Goal: Task Accomplishment & Management: Use online tool/utility

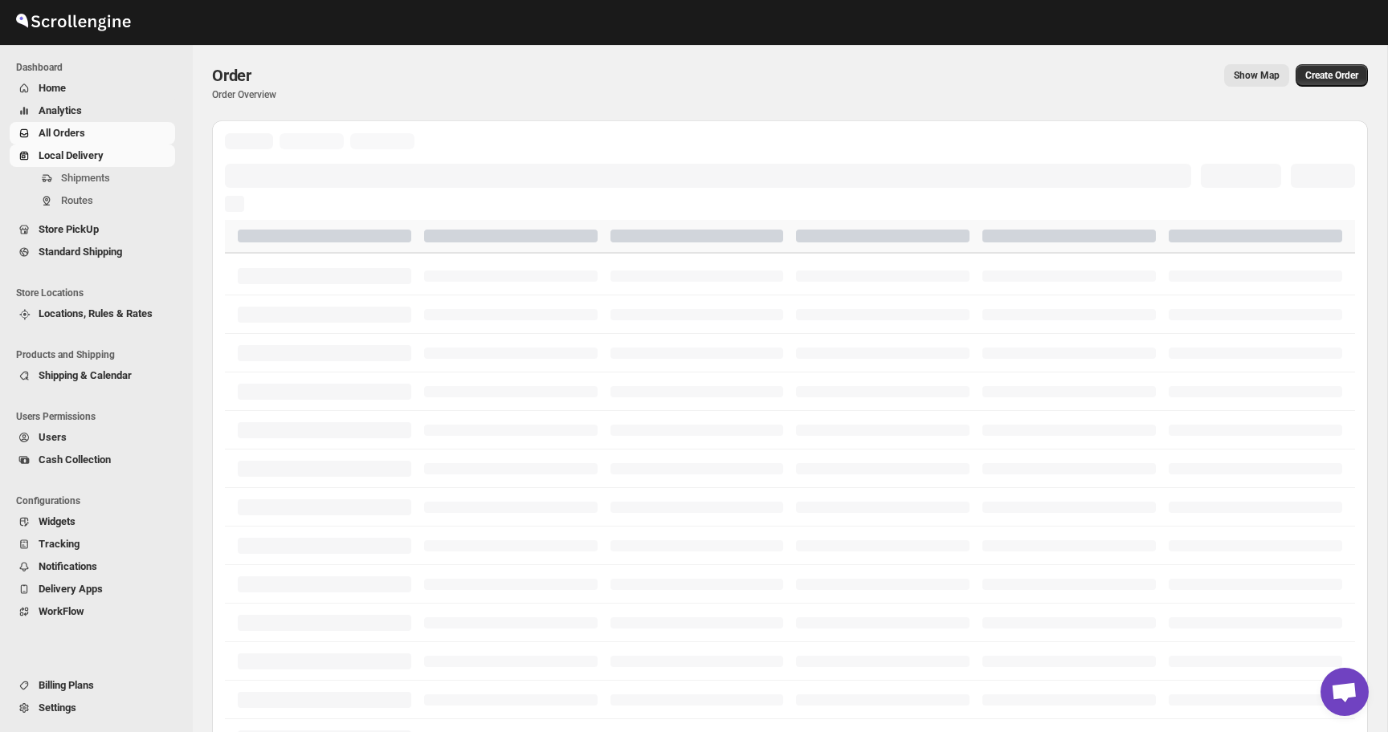
click at [81, 196] on span "Routes" at bounding box center [77, 200] width 32 height 12
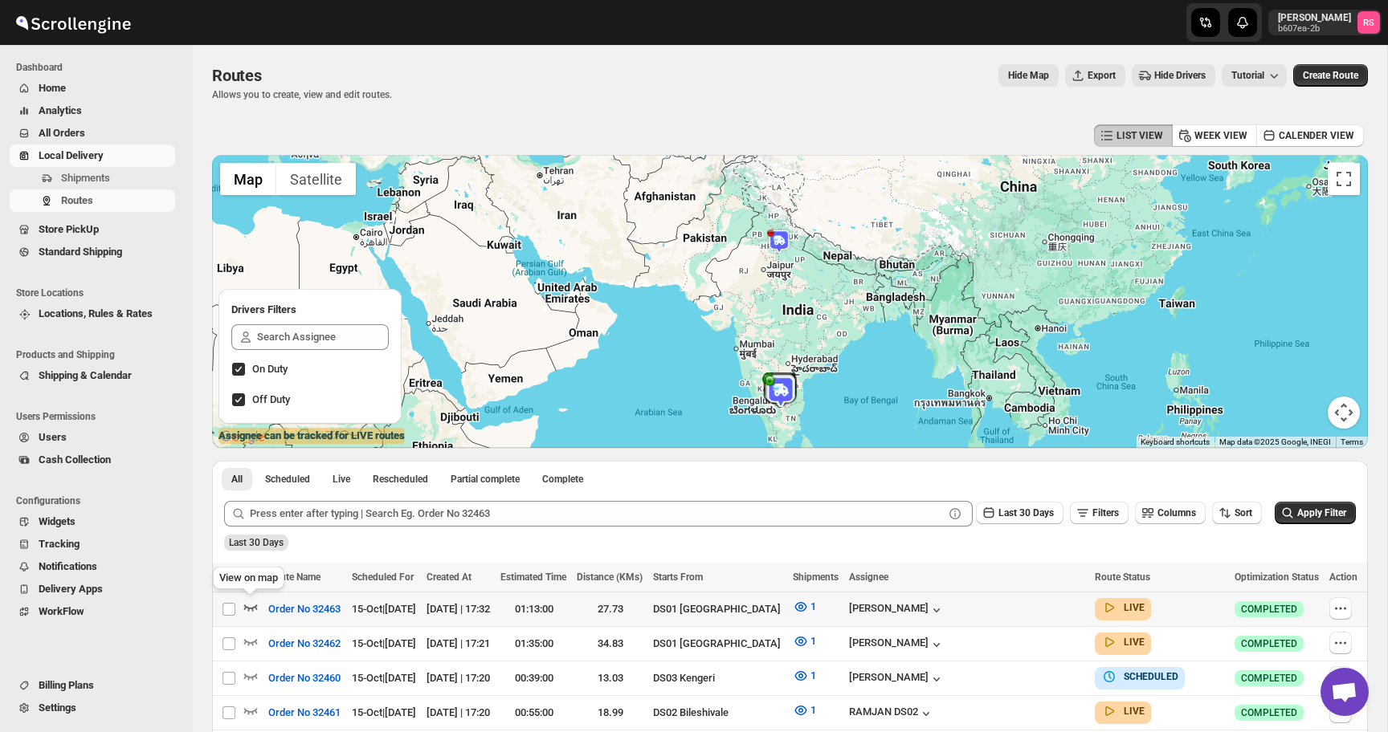
click at [246, 600] on icon "button" at bounding box center [251, 607] width 16 height 16
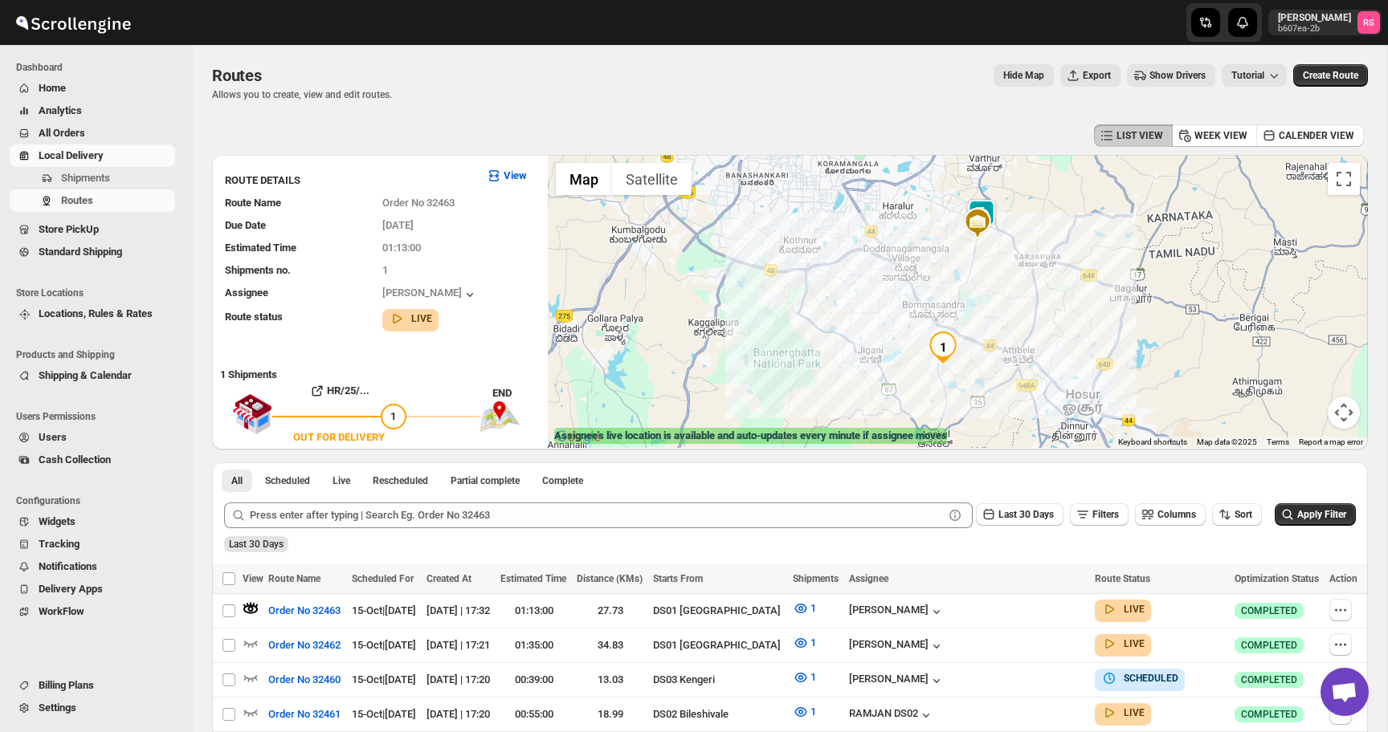
click at [991, 204] on img at bounding box center [981, 215] width 32 height 32
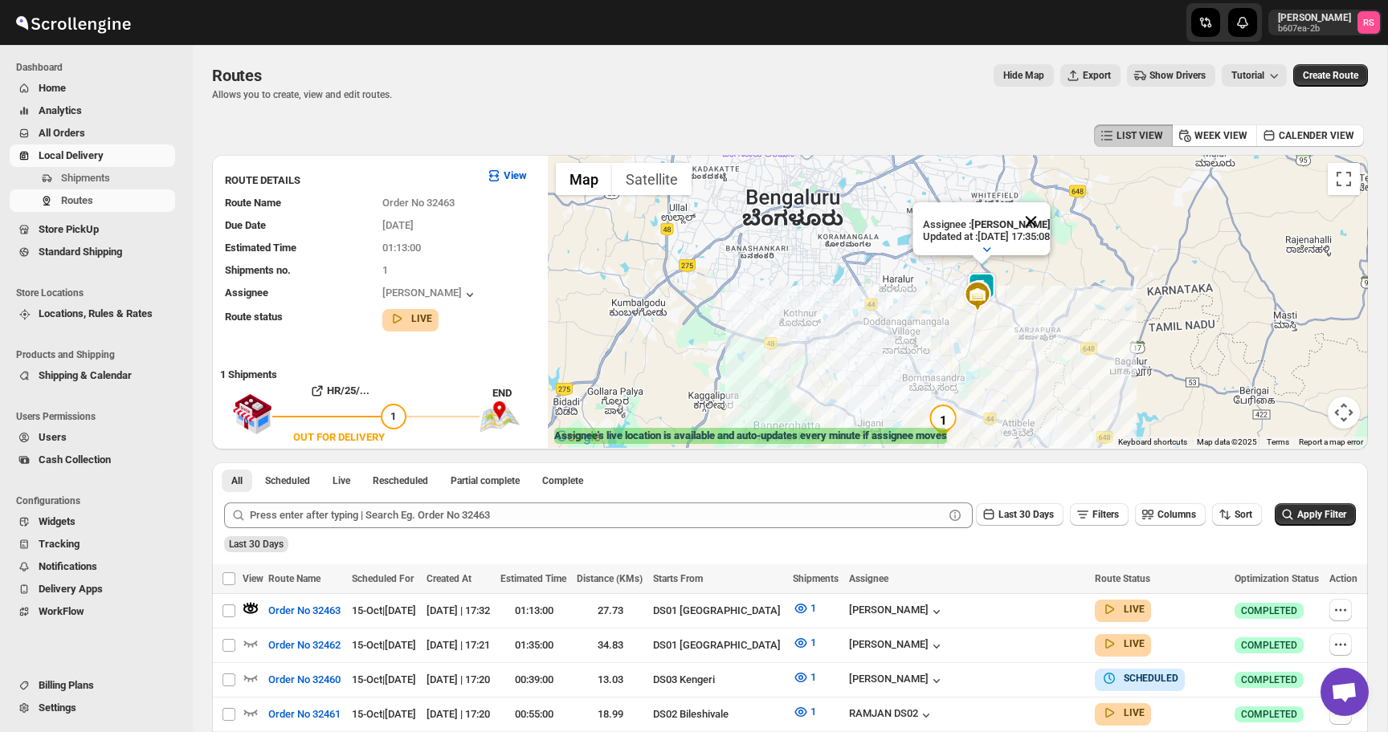
click at [1040, 219] on button "Close" at bounding box center [1030, 221] width 39 height 39
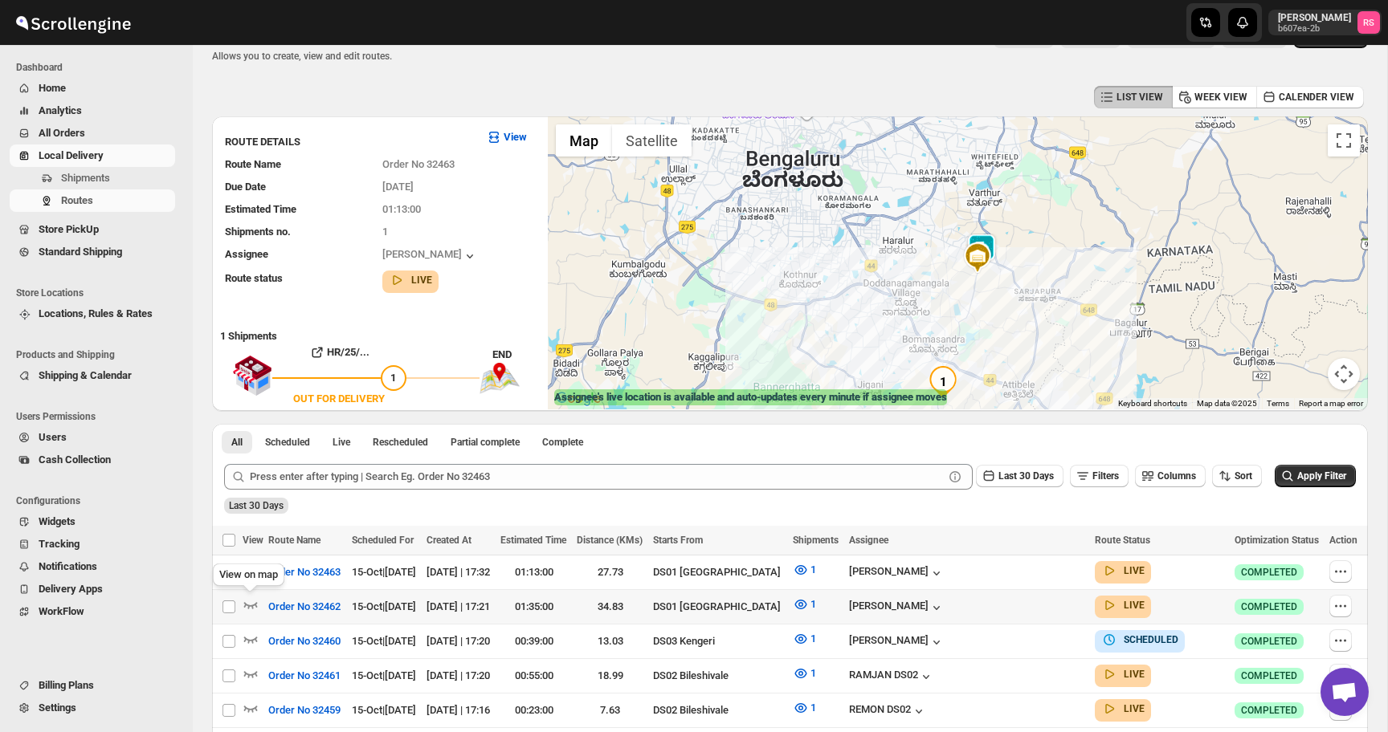
click at [253, 603] on icon "button" at bounding box center [251, 605] width 16 height 16
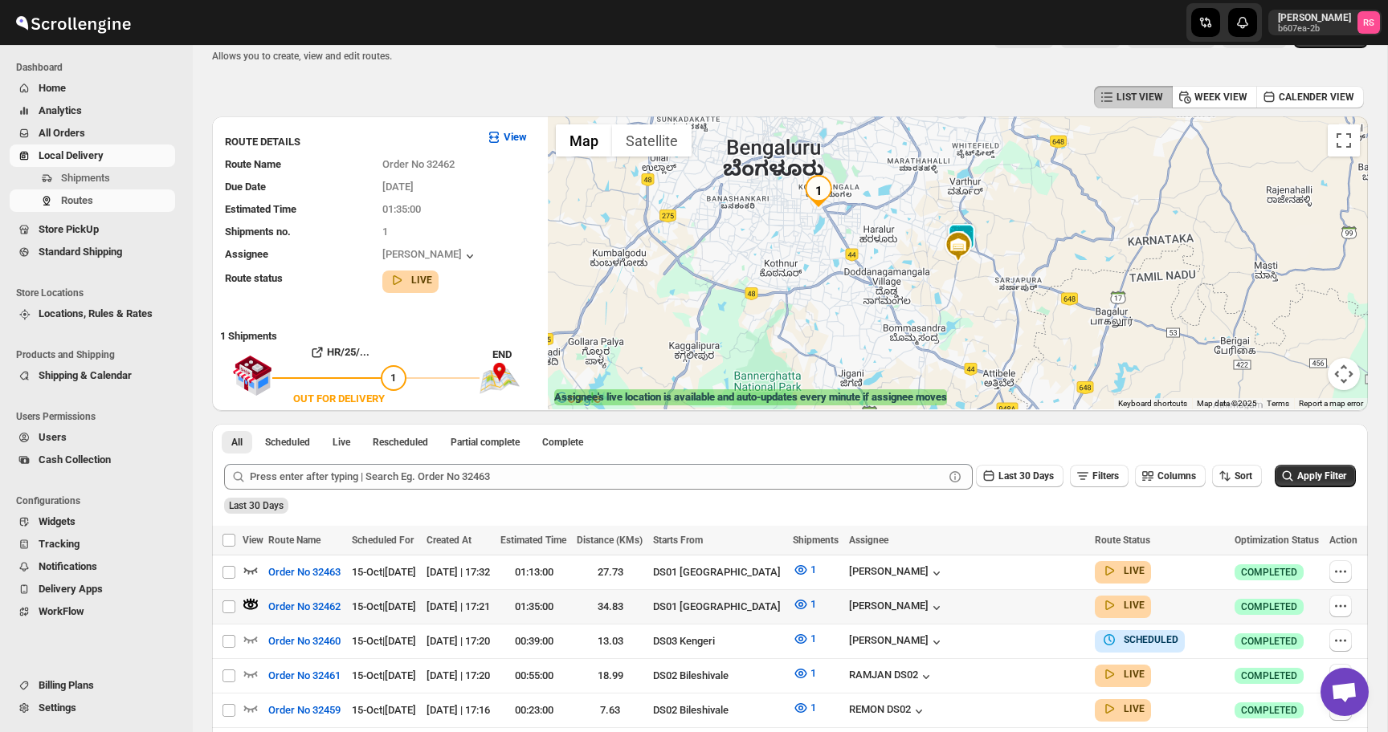
scroll to position [0, 0]
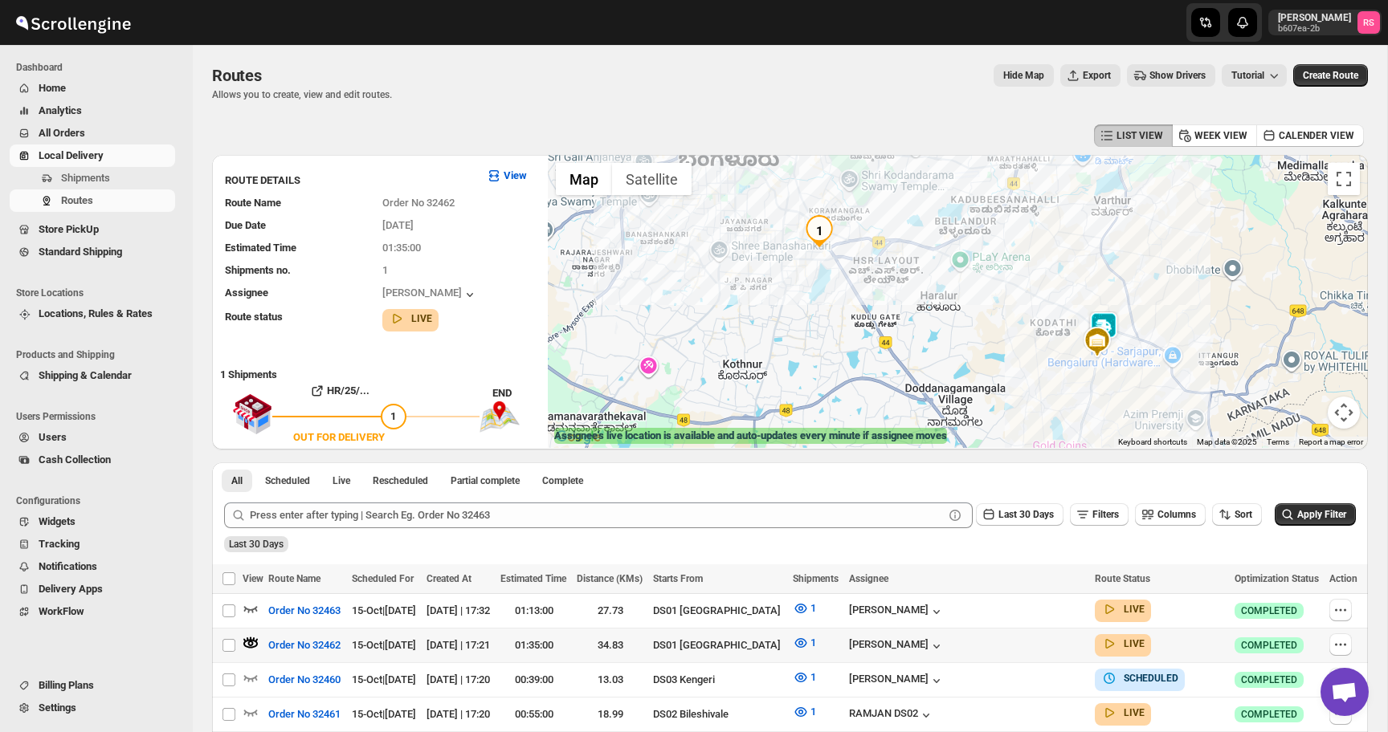
click at [1111, 322] on img at bounding box center [1103, 328] width 32 height 32
click at [1172, 255] on button "Close" at bounding box center [1152, 261] width 39 height 39
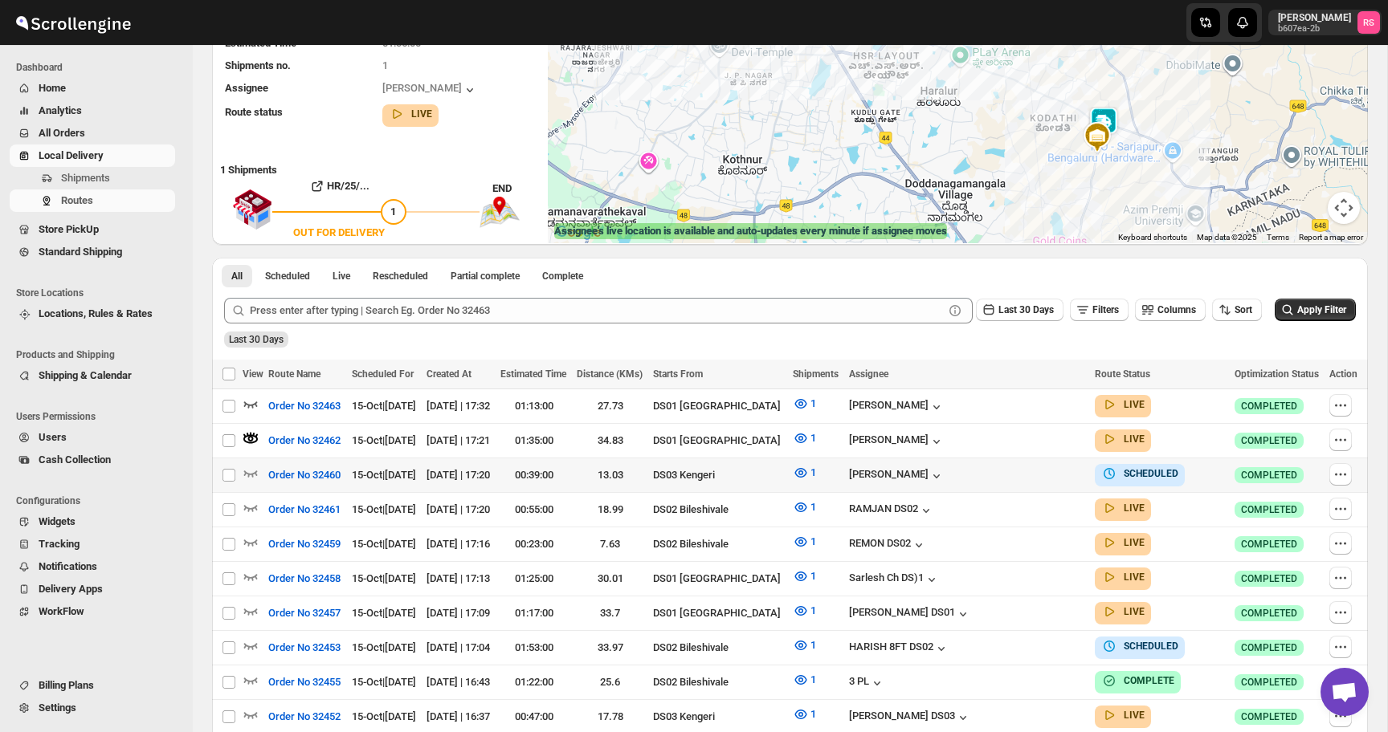
scroll to position [212, 0]
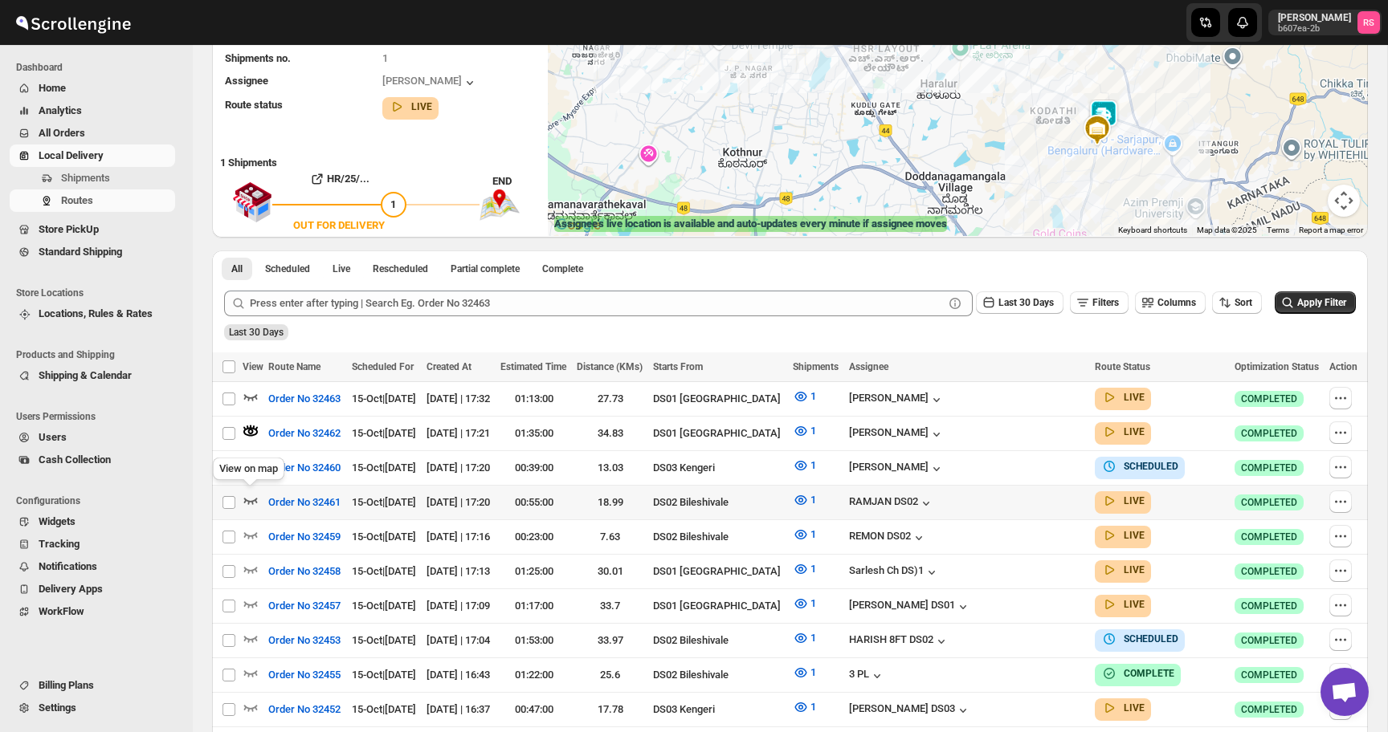
click at [252, 492] on icon "button" at bounding box center [251, 500] width 16 height 16
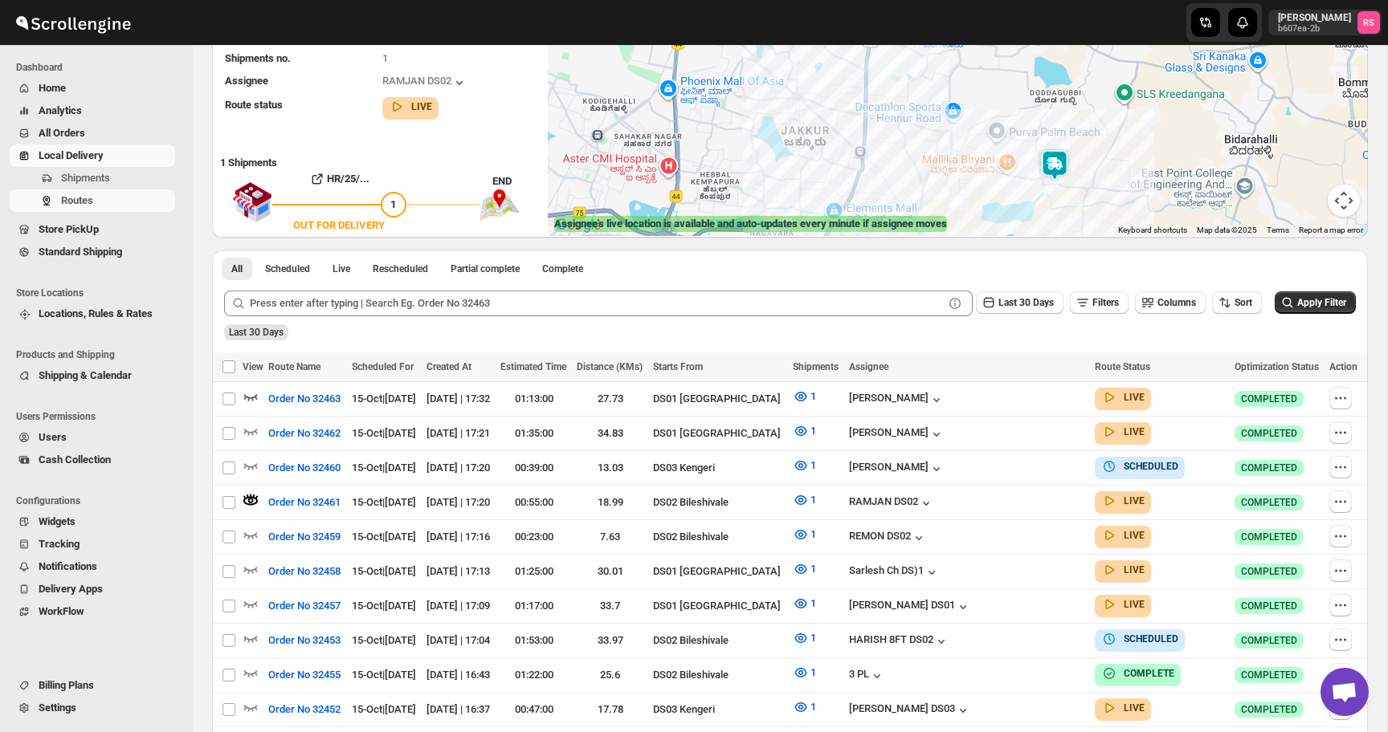
click at [1052, 165] on img at bounding box center [1054, 165] width 32 height 32
click at [1116, 103] on button "Close" at bounding box center [1103, 99] width 39 height 39
drag, startPoint x: 1073, startPoint y: 117, endPoint x: 1073, endPoint y: 173, distance: 55.4
click at [1073, 173] on div at bounding box center [958, 89] width 820 height 293
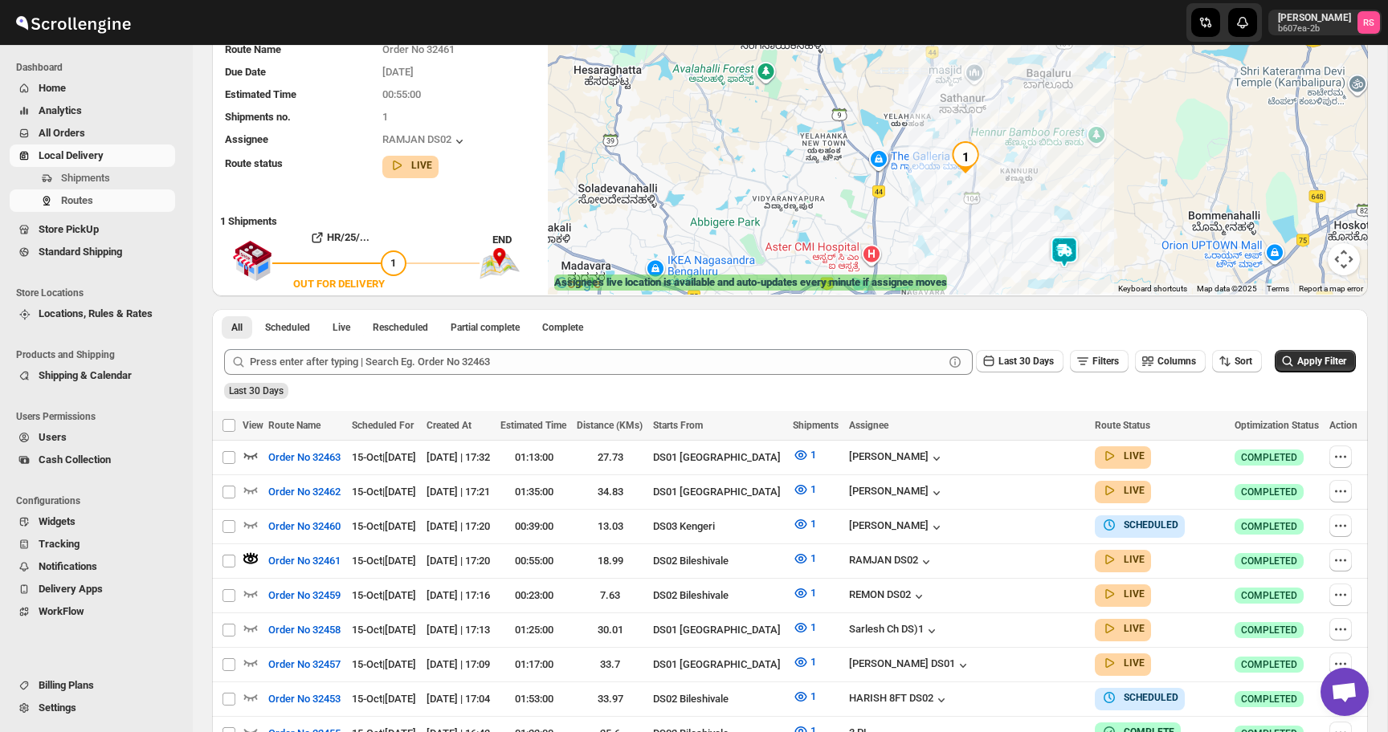
scroll to position [133, 0]
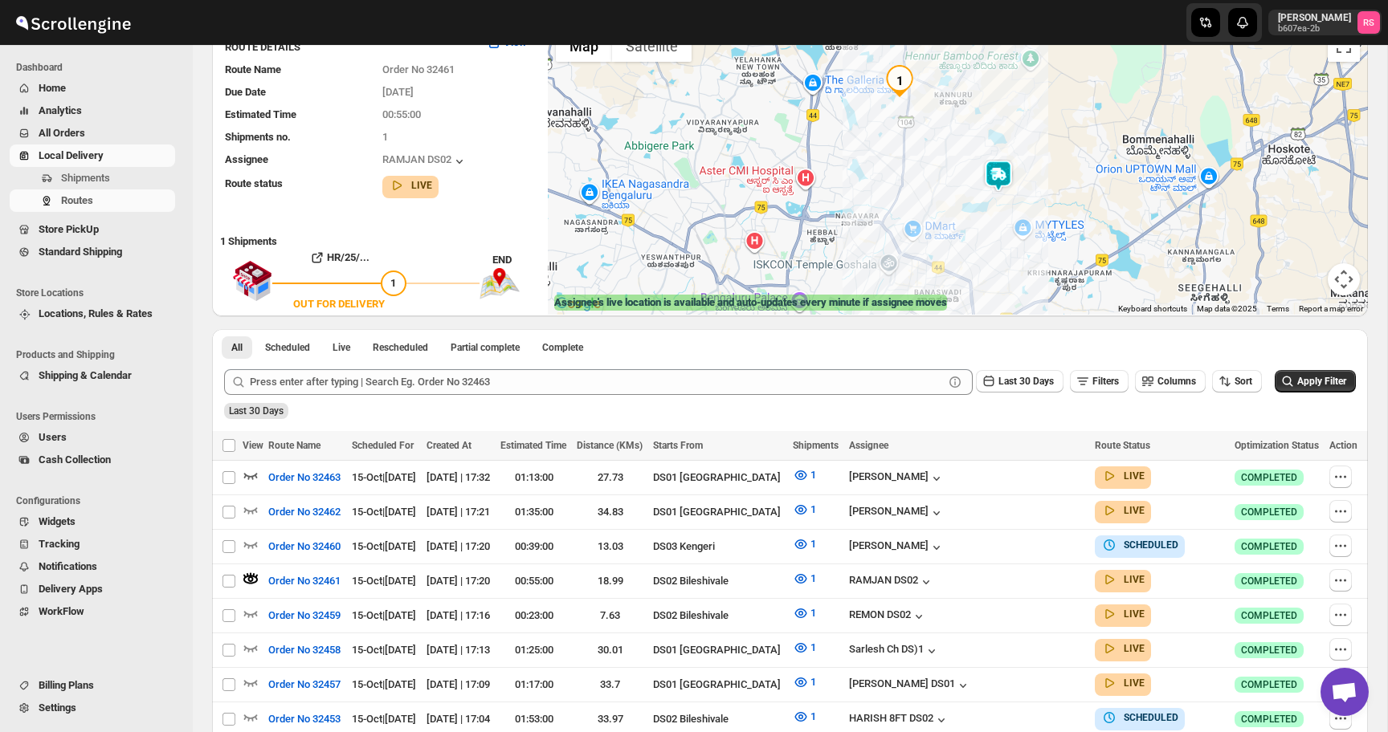
drag, startPoint x: 1034, startPoint y: 224, endPoint x: 968, endPoint y: 138, distance: 108.3
click at [968, 138] on div at bounding box center [958, 168] width 820 height 293
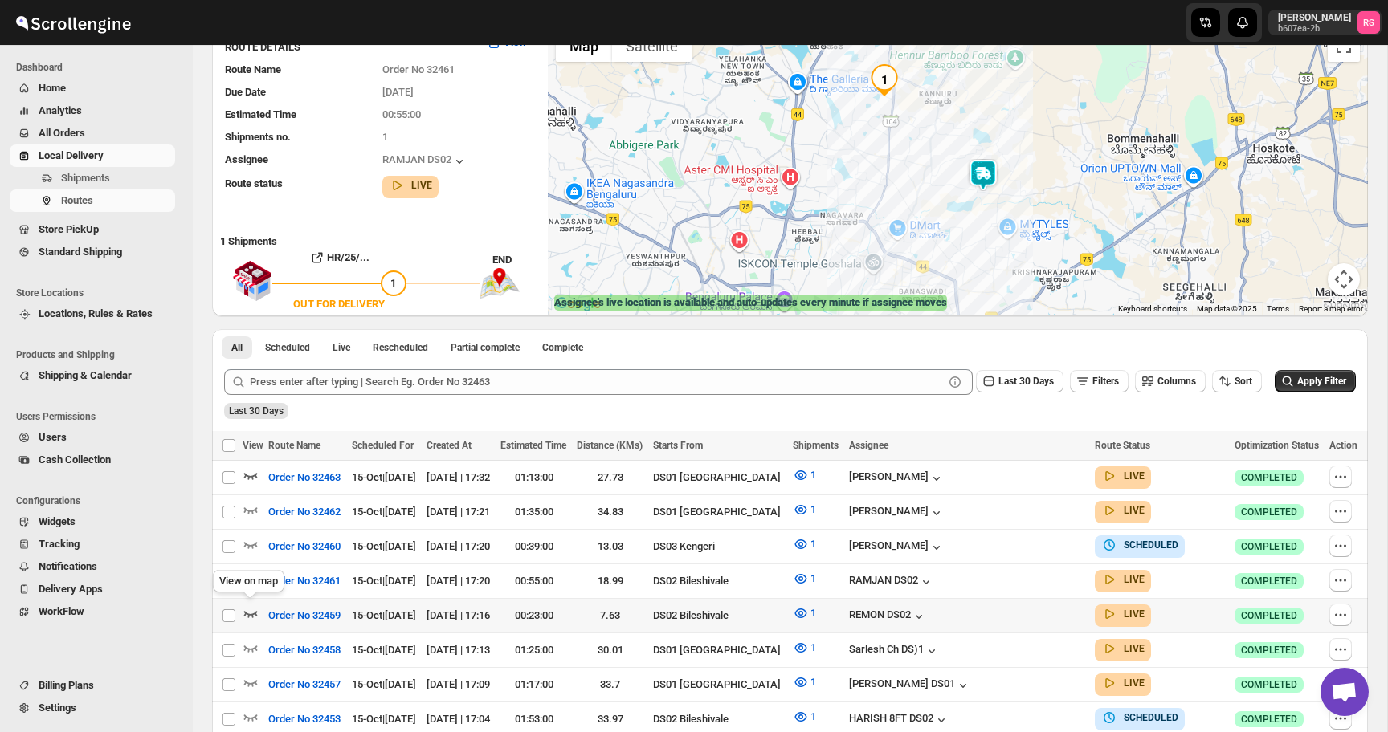
click at [252, 607] on icon "button" at bounding box center [251, 614] width 16 height 16
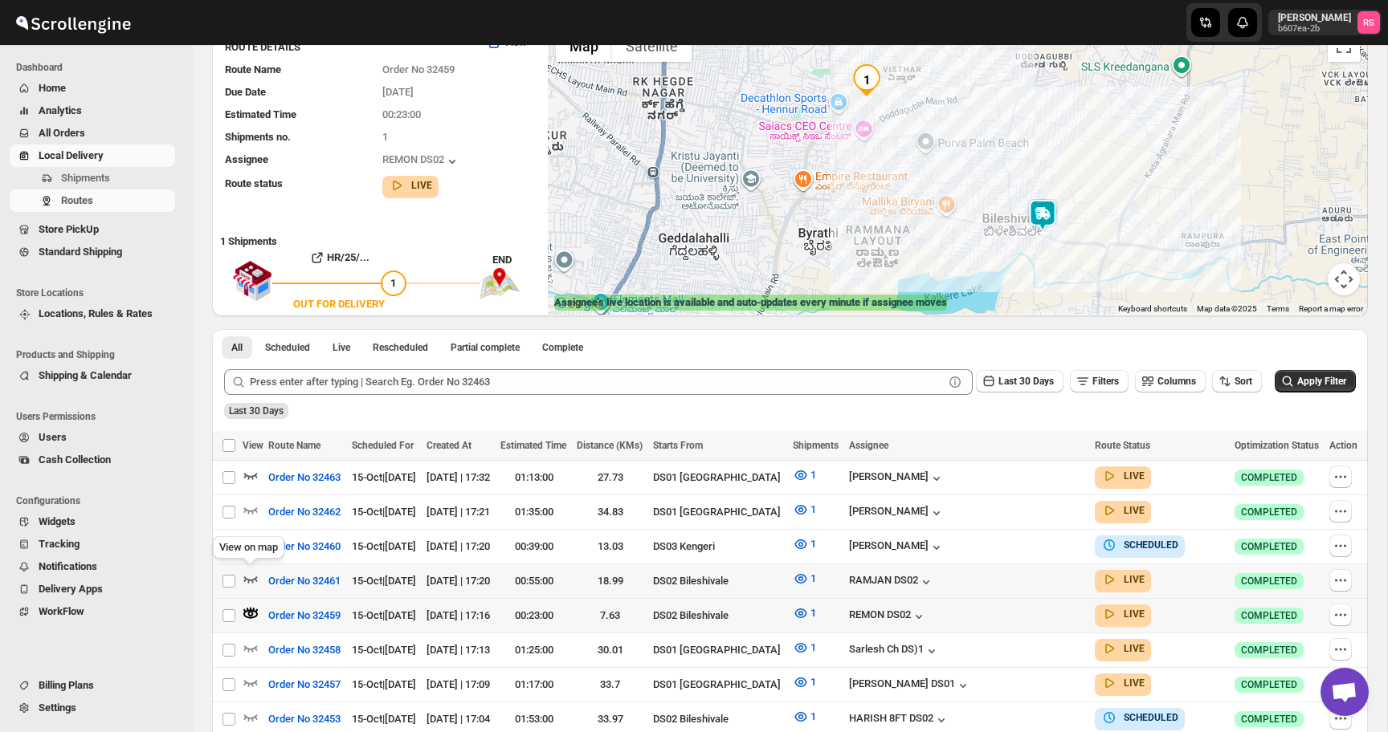
click at [249, 574] on icon "button" at bounding box center [251, 579] width 16 height 16
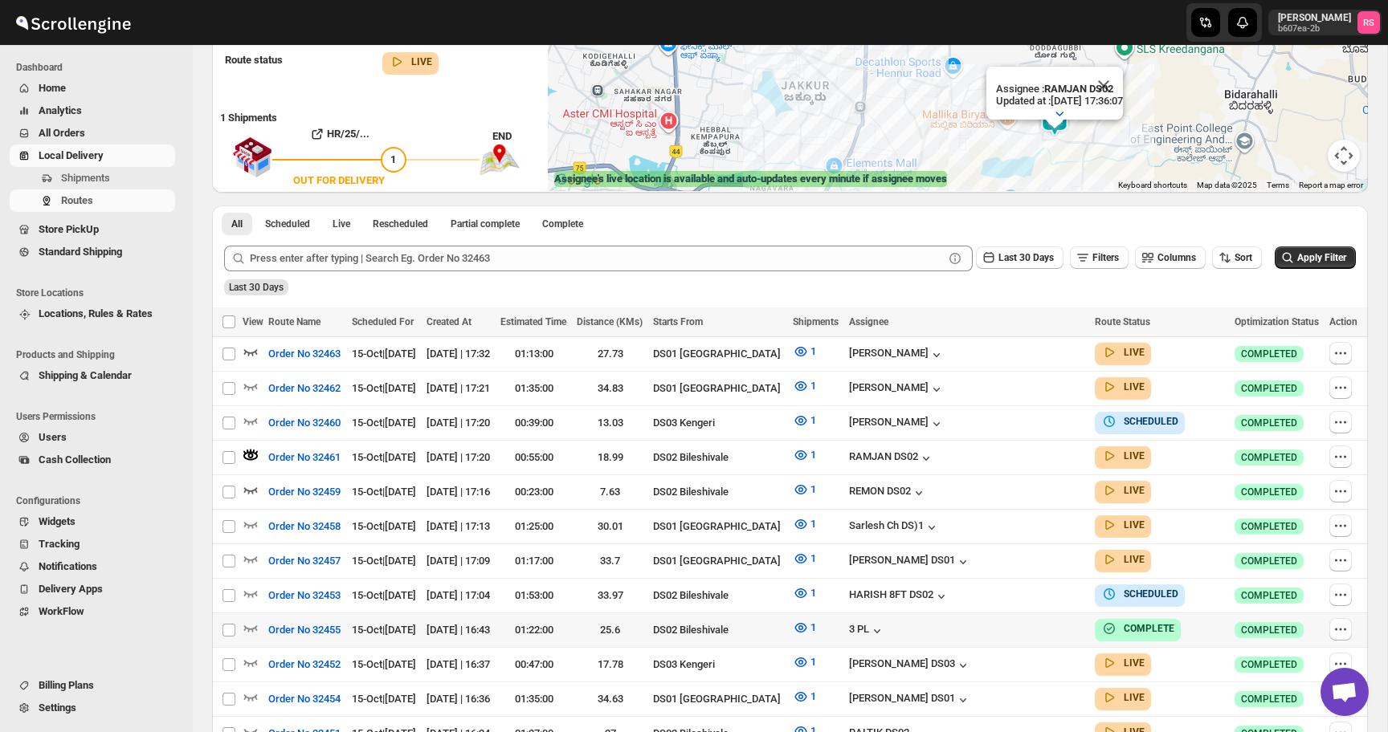
scroll to position [267, 0]
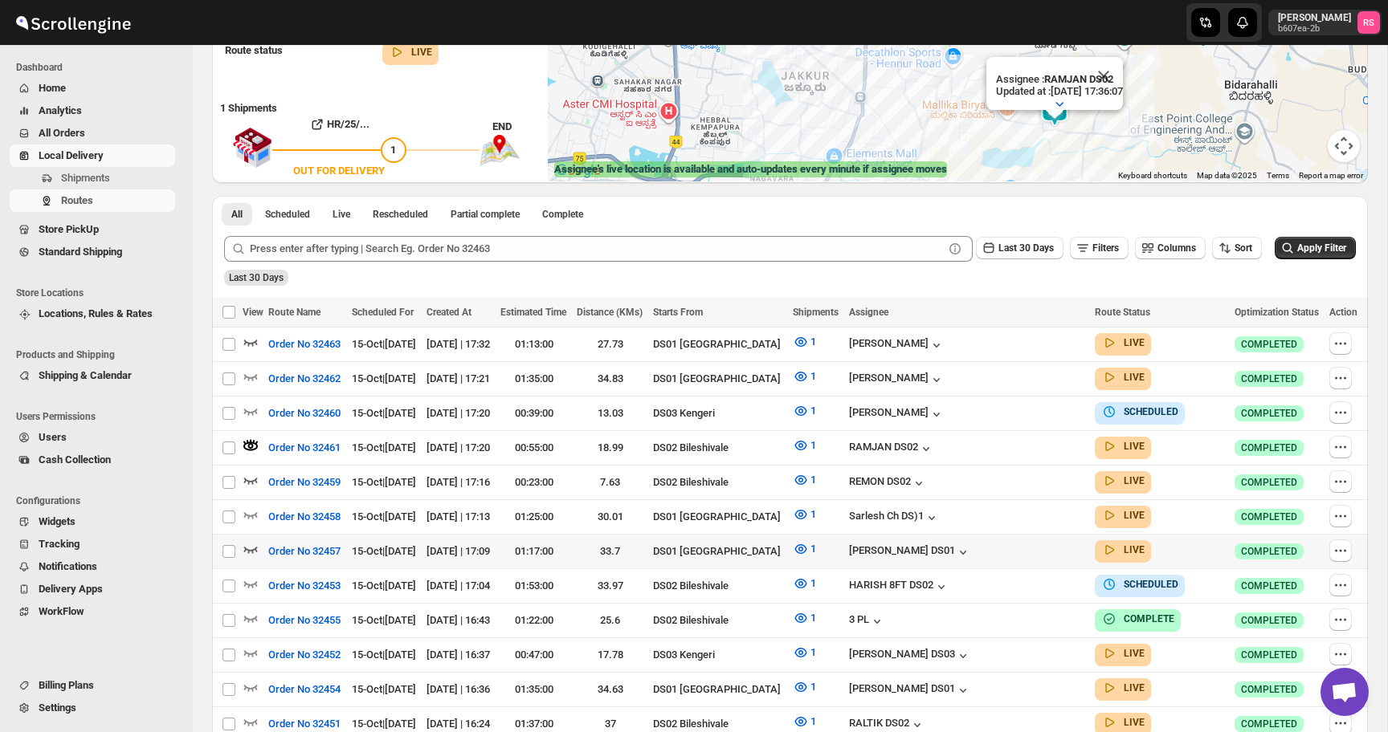
click at [252, 542] on icon "button" at bounding box center [251, 549] width 16 height 16
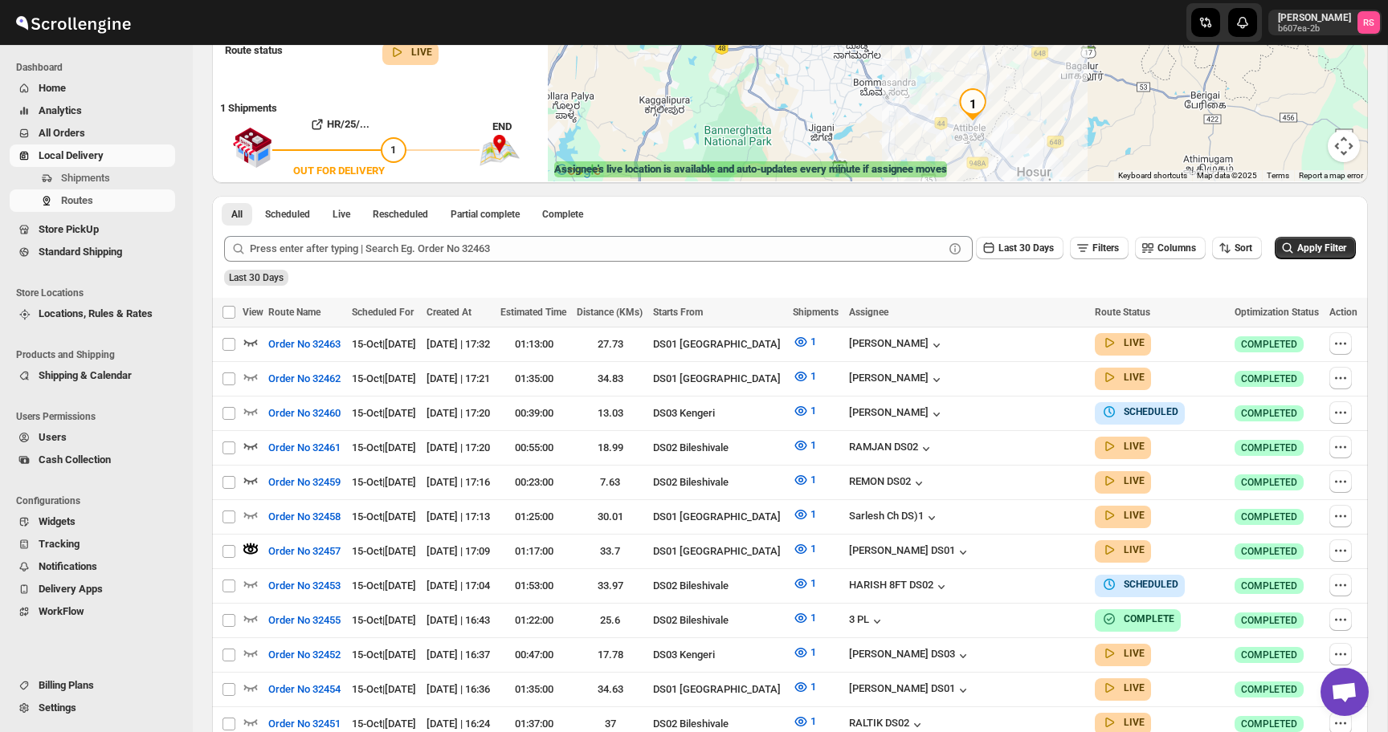
scroll to position [0, 0]
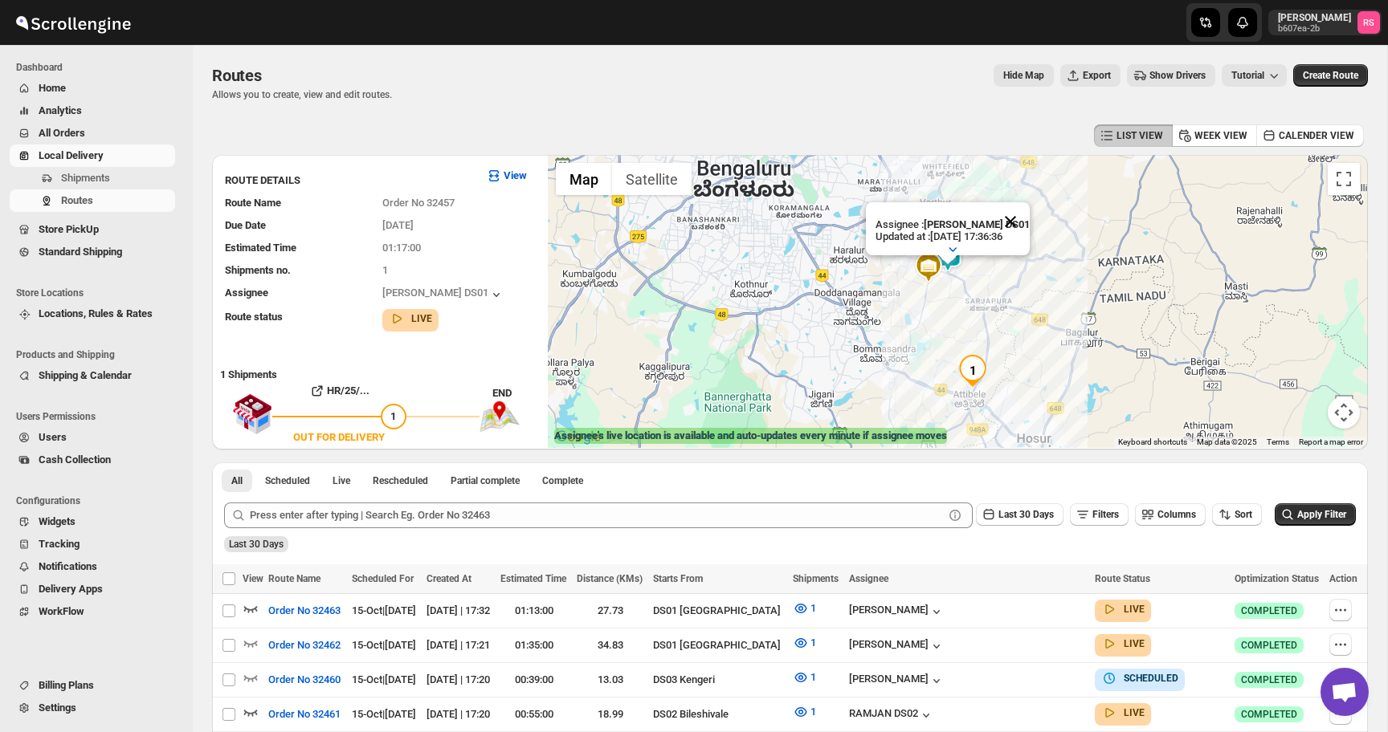
click at [1010, 229] on button "Close" at bounding box center [1010, 221] width 39 height 39
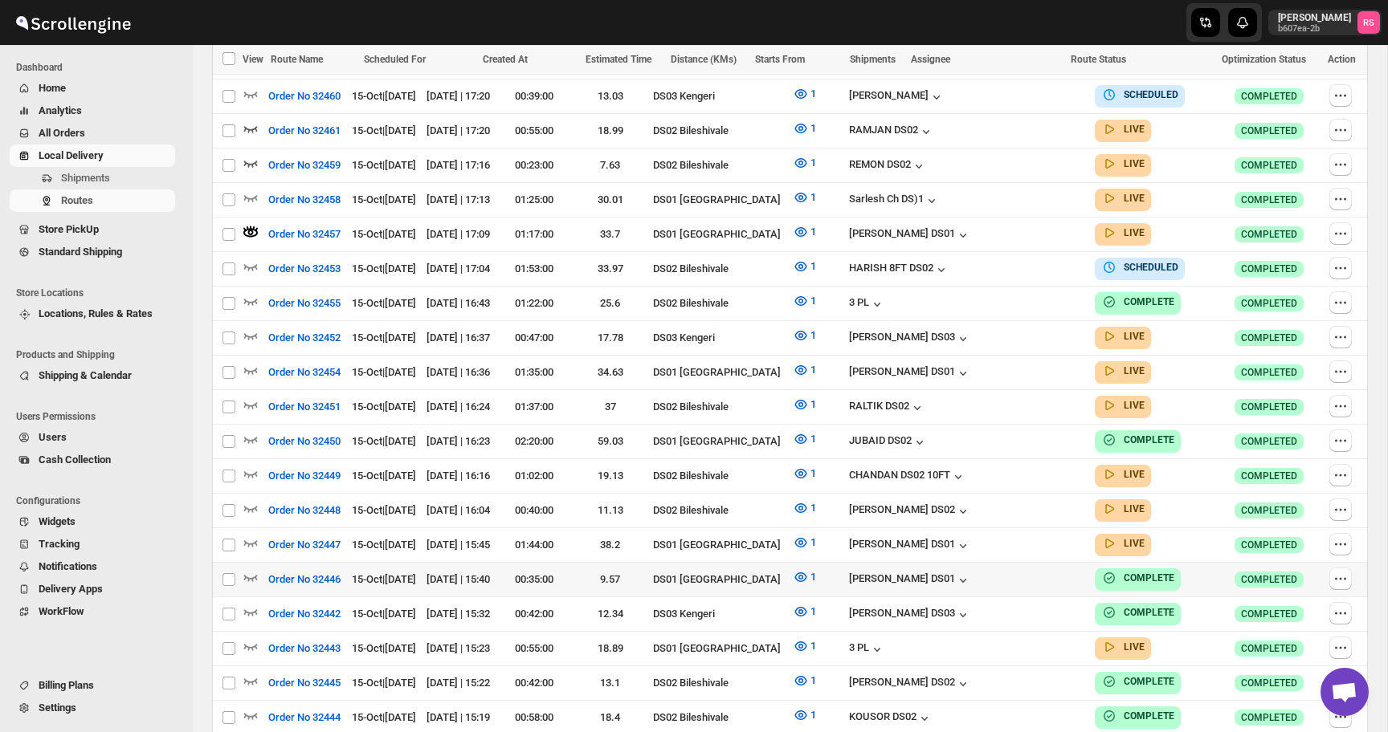
scroll to position [585, 0]
click at [255, 329] on icon "button" at bounding box center [251, 335] width 16 height 16
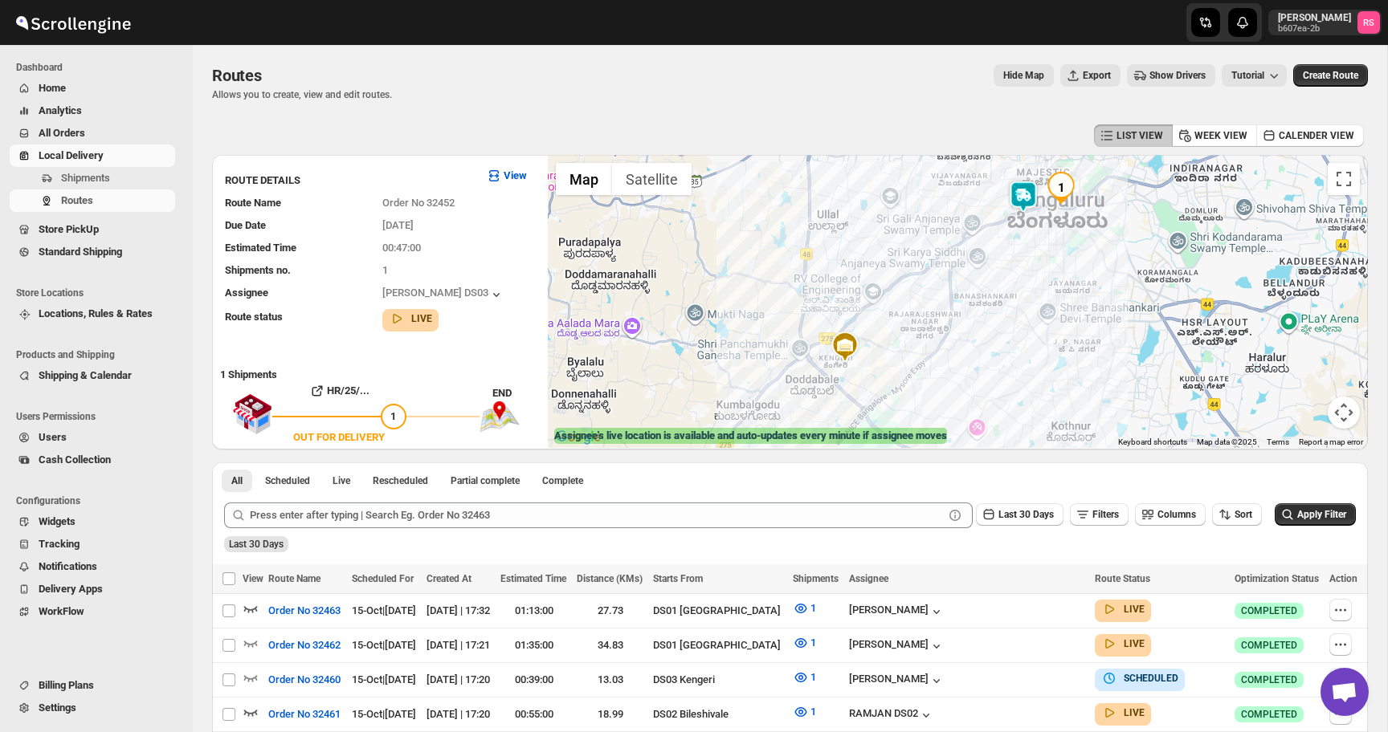
click at [1026, 198] on img at bounding box center [1023, 197] width 32 height 32
click at [1051, 194] on img at bounding box center [1050, 189] width 32 height 32
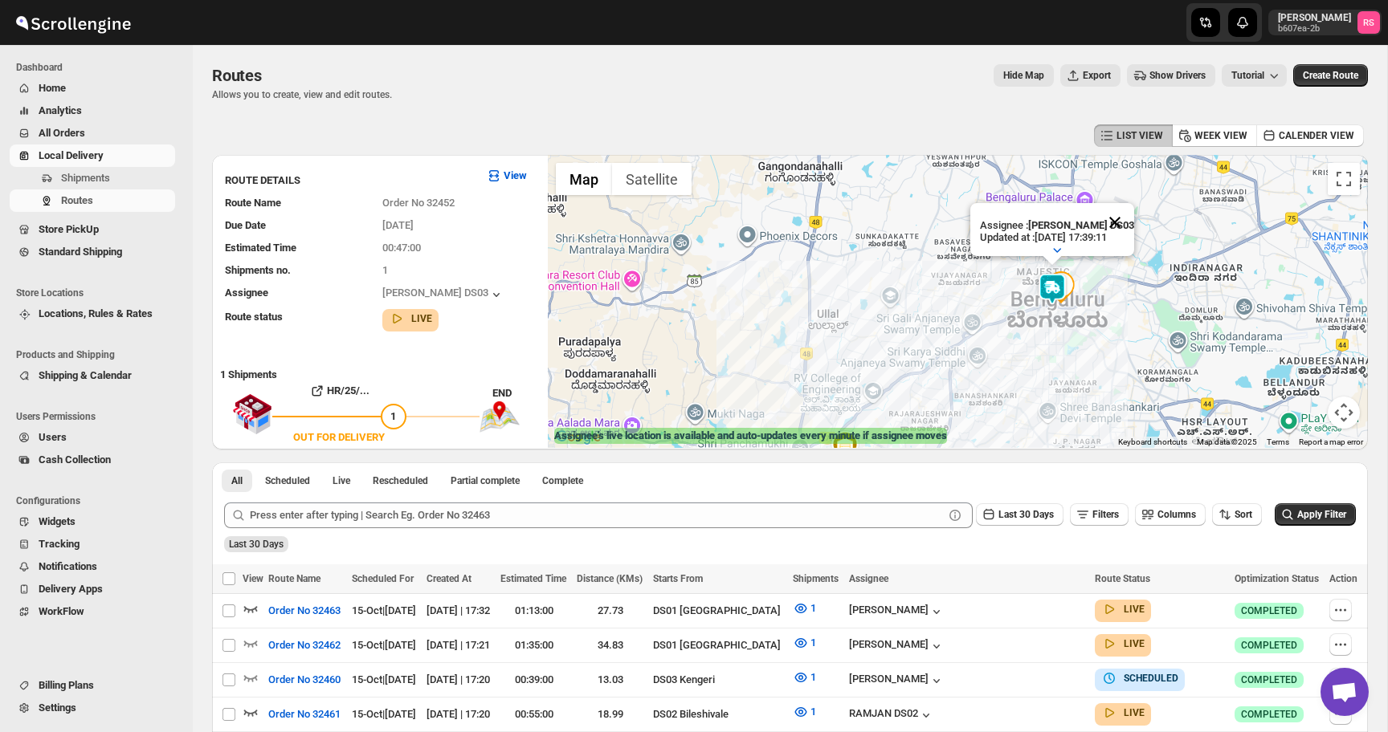
click at [1119, 218] on button "Close" at bounding box center [1115, 222] width 39 height 39
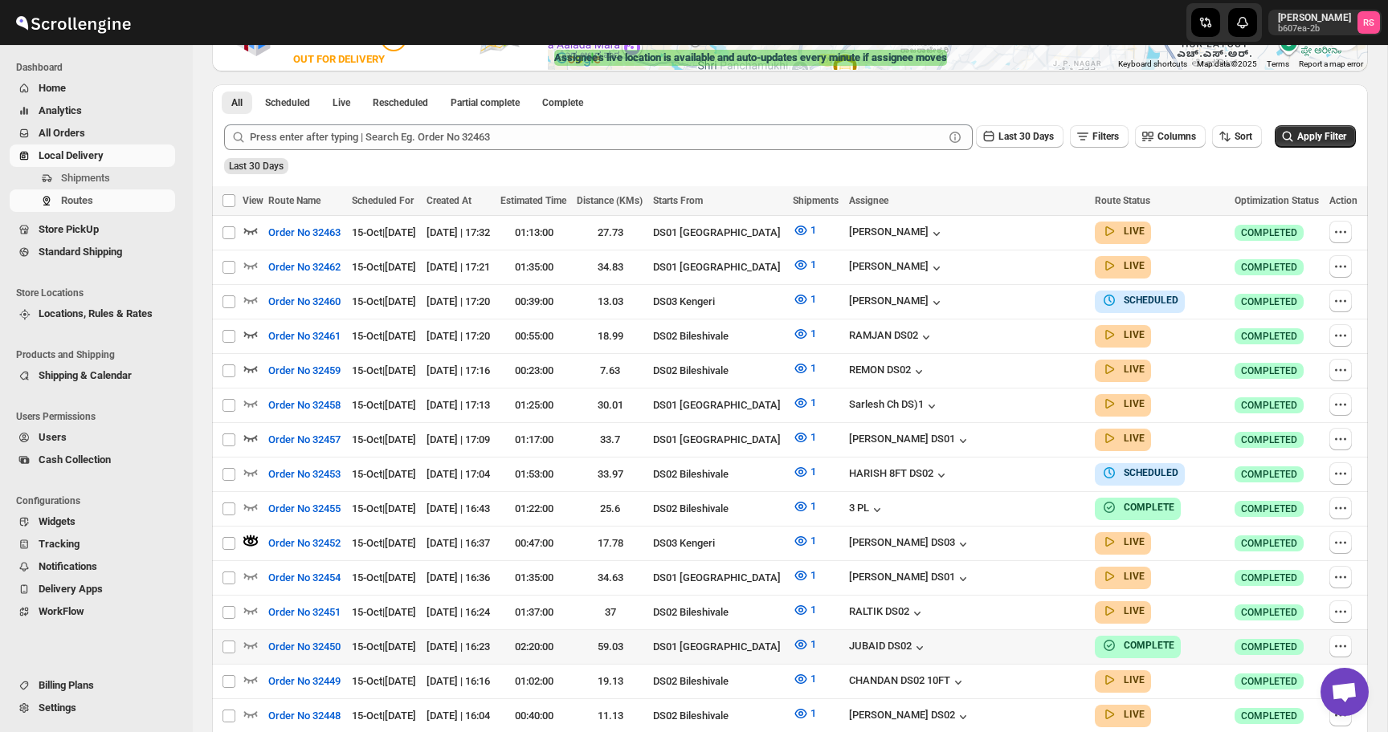
scroll to position [407, 0]
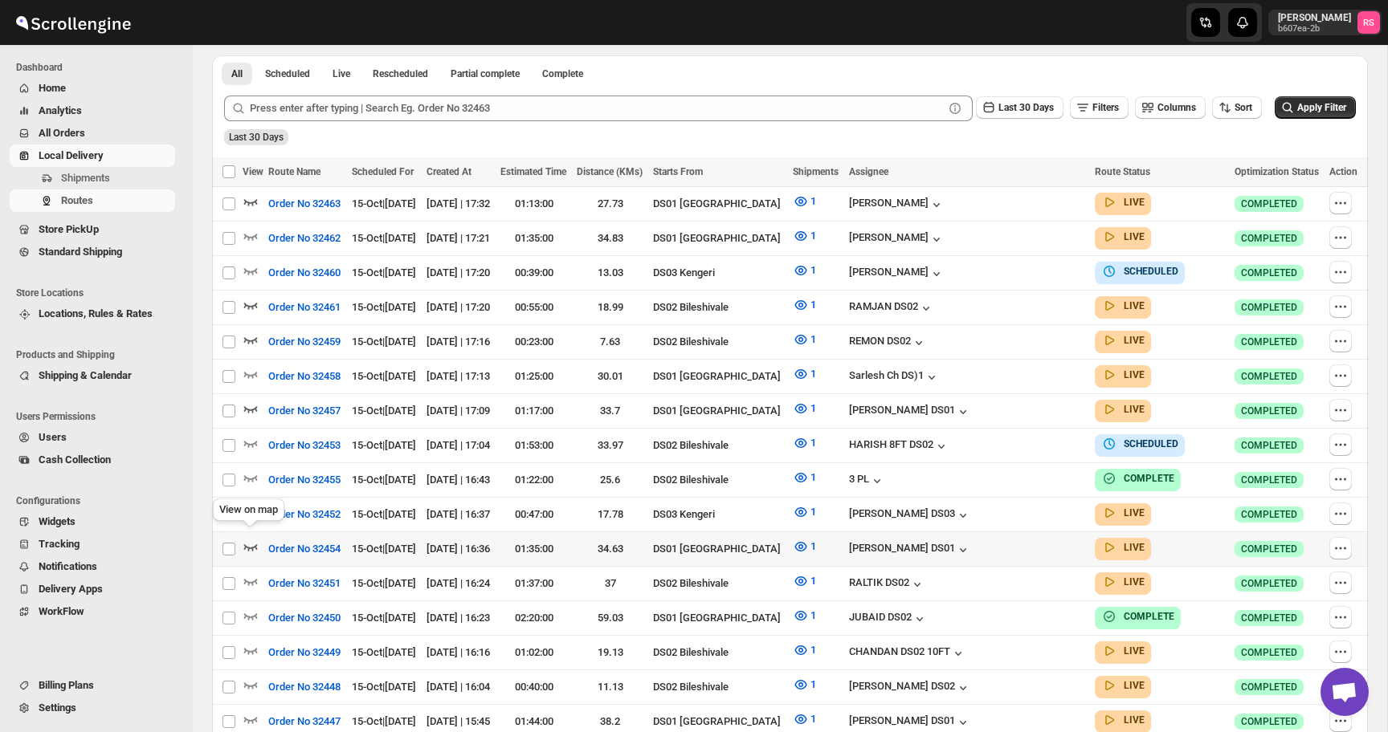
click at [254, 539] on icon "button" at bounding box center [251, 547] width 16 height 16
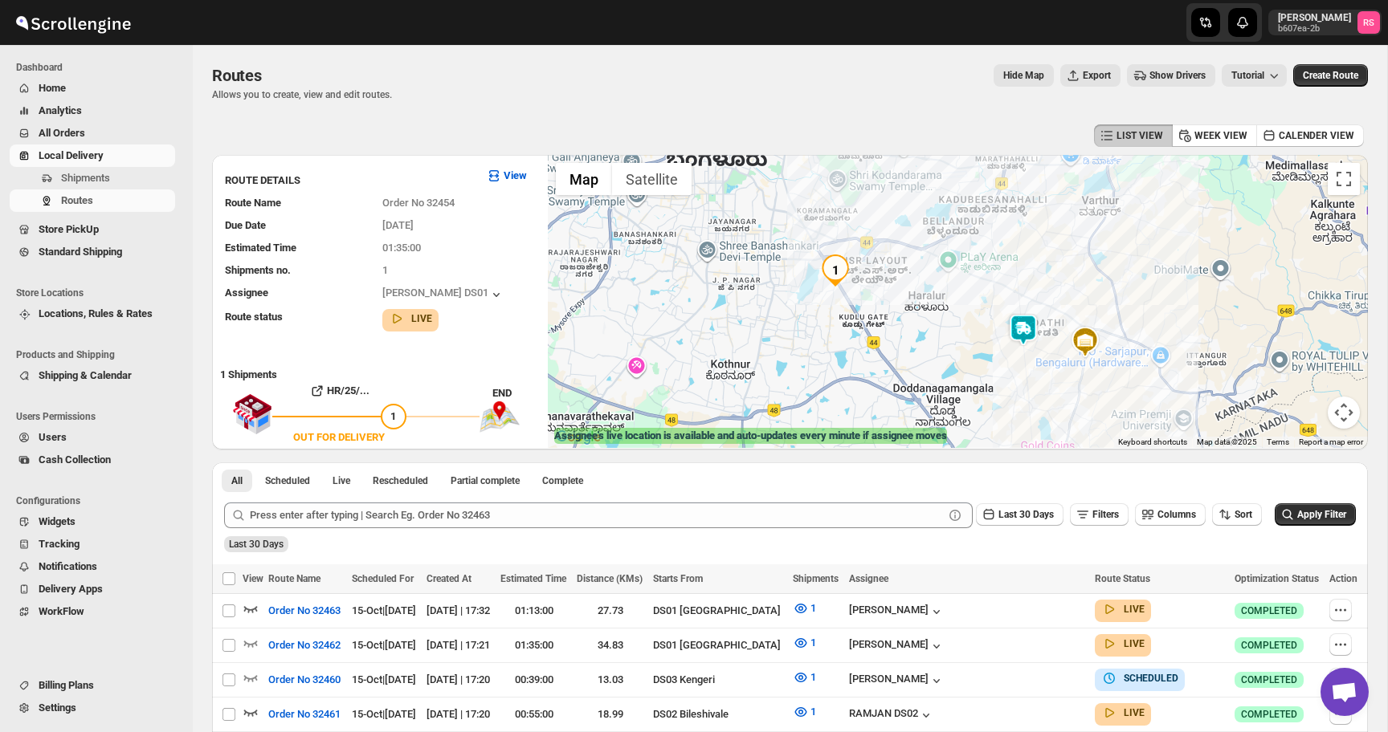
click at [1022, 334] on img at bounding box center [1023, 330] width 32 height 32
click at [1022, 332] on img at bounding box center [1023, 330] width 32 height 32
click at [1095, 256] on button "Close" at bounding box center [1086, 263] width 39 height 39
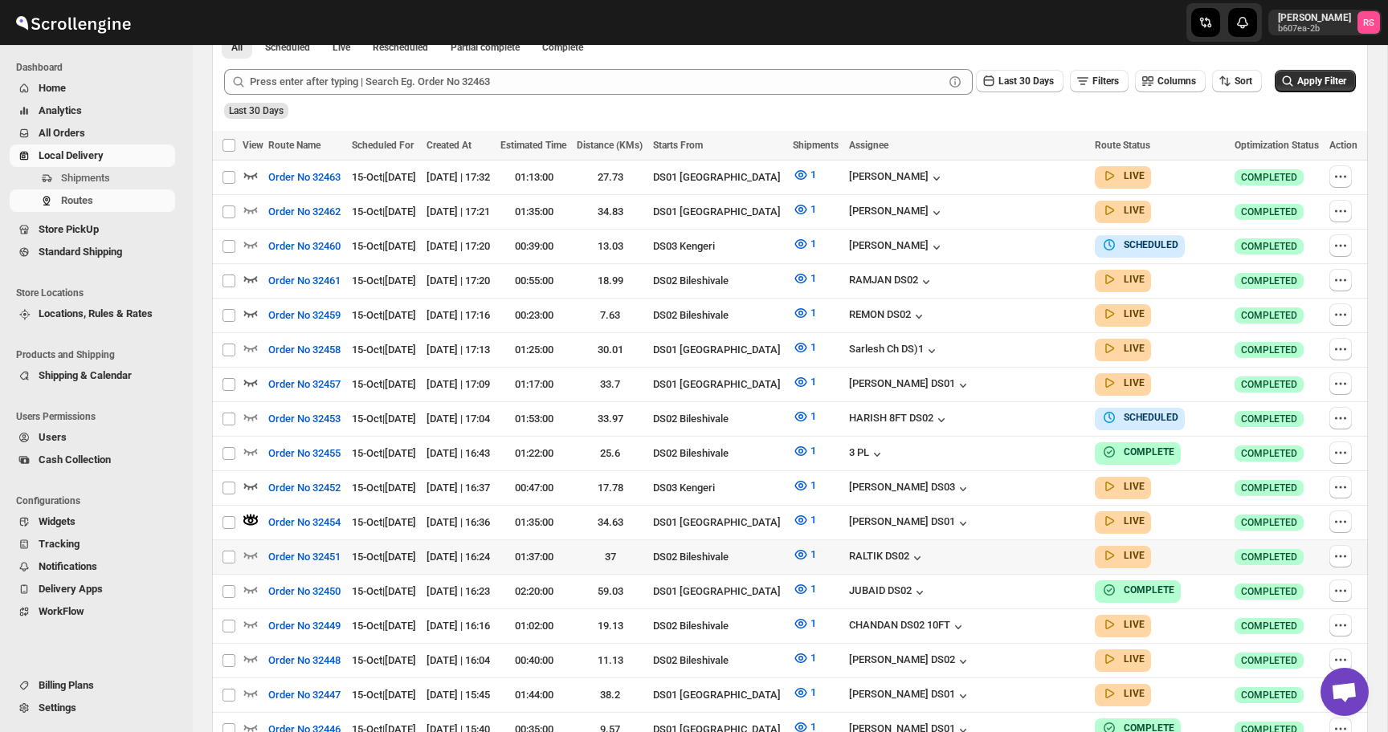
scroll to position [441, 0]
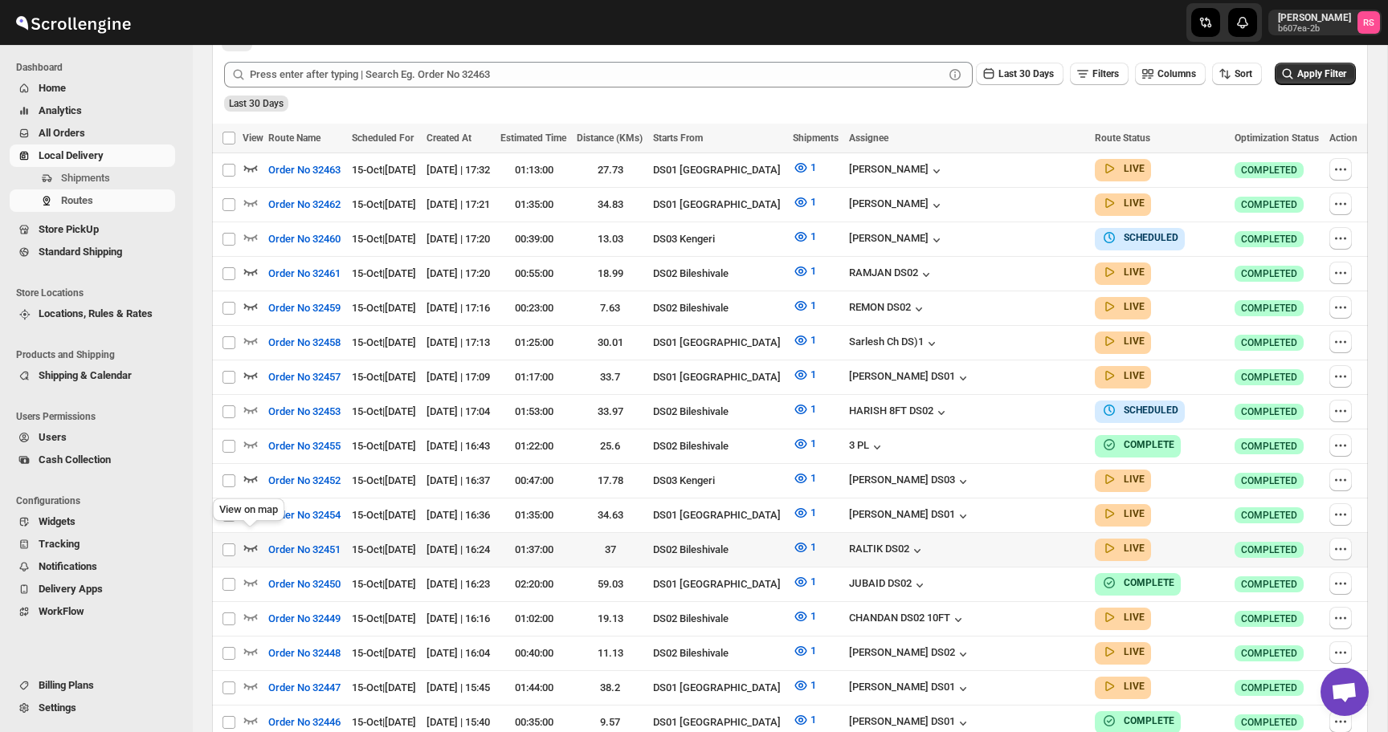
click at [249, 540] on icon "button" at bounding box center [251, 548] width 16 height 16
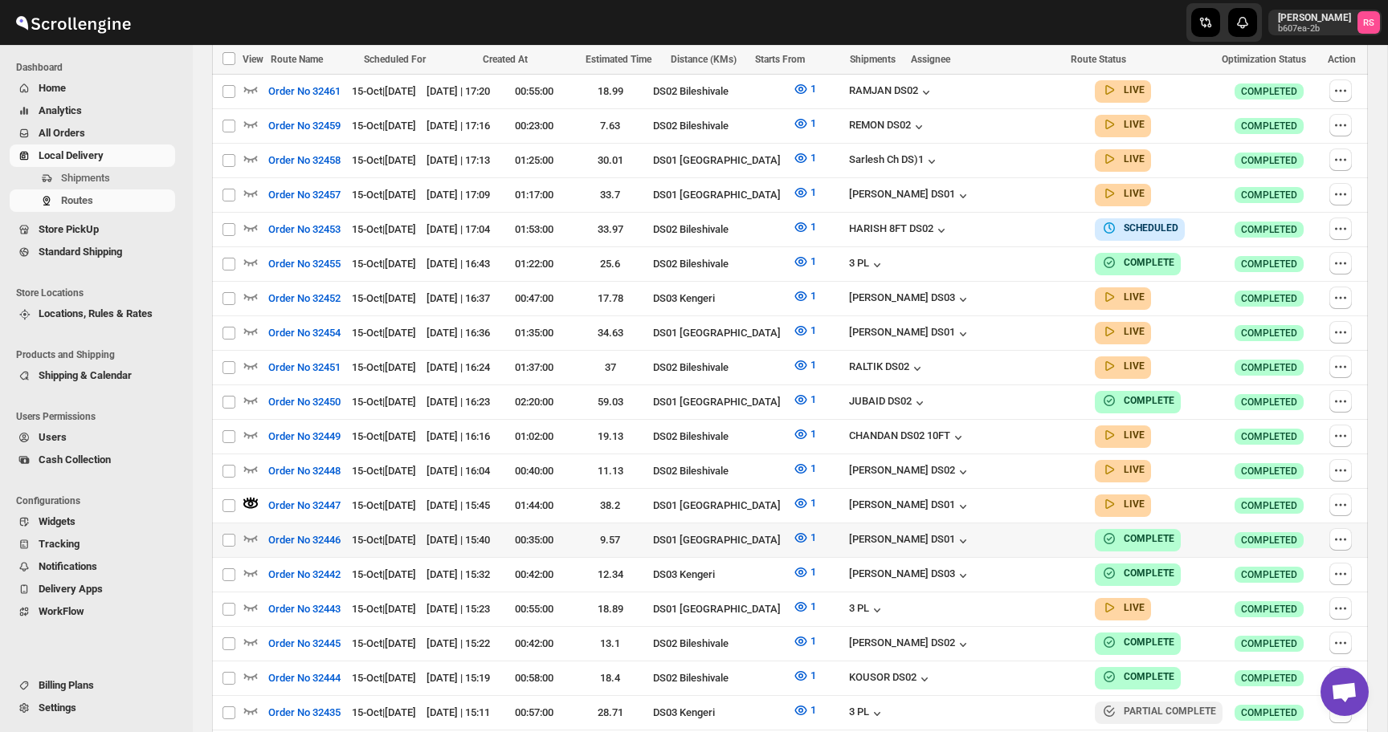
scroll to position [623, 0]
